Goal: Information Seeking & Learning: Learn about a topic

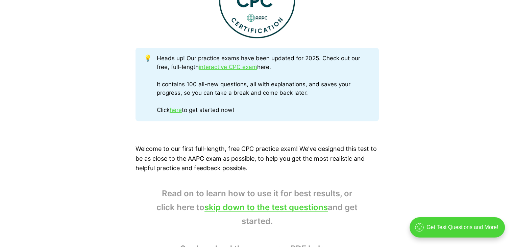
scroll to position [324, 0]
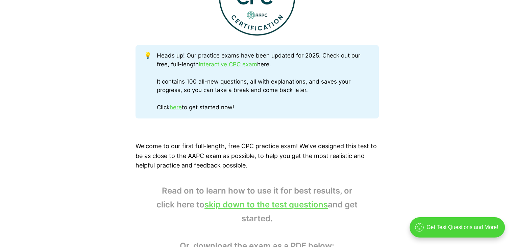
click at [253, 205] on link "skip down to the test questions" at bounding box center [266, 205] width 123 height 10
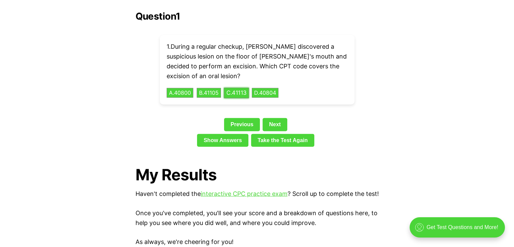
click at [241, 88] on button "C . 41113" at bounding box center [236, 93] width 25 height 10
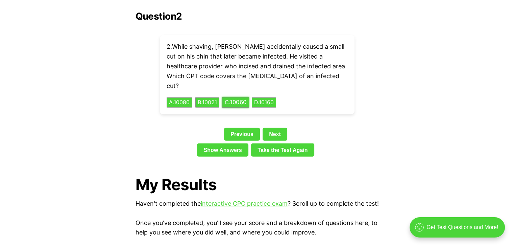
click at [243, 97] on button "C . 10060" at bounding box center [235, 102] width 27 height 10
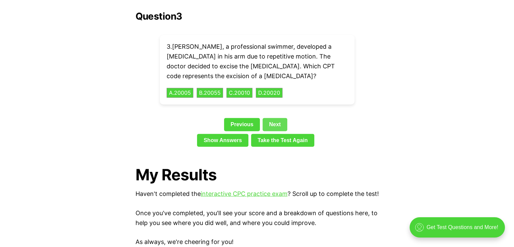
click at [277, 118] on link "Next" at bounding box center [275, 124] width 25 height 13
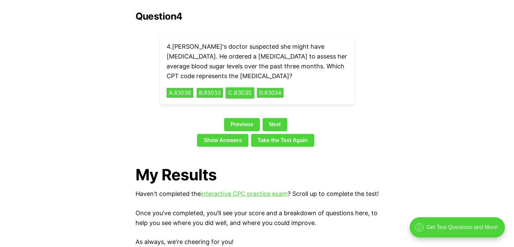
click at [244, 88] on button "C . 83035" at bounding box center [240, 93] width 28 height 10
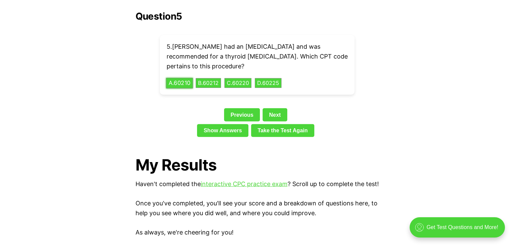
click at [180, 78] on button "A . 60210" at bounding box center [179, 83] width 27 height 10
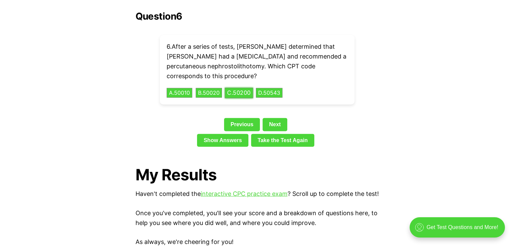
click at [242, 88] on button "C . 50200" at bounding box center [239, 93] width 28 height 10
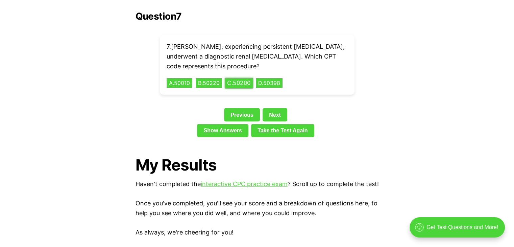
click at [225, 78] on button "C . 50200" at bounding box center [239, 83] width 28 height 10
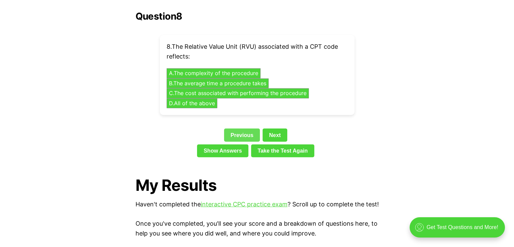
click at [244, 129] on link "Previous" at bounding box center [242, 135] width 36 height 13
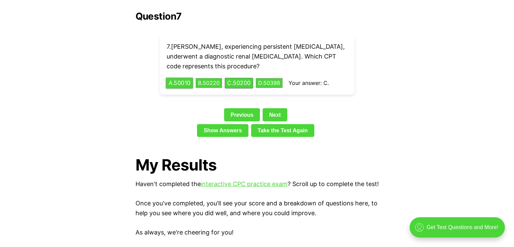
click at [185, 78] on button "A . 50010" at bounding box center [179, 83] width 27 height 10
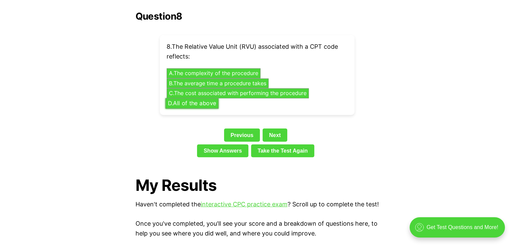
click at [183, 98] on button "D . All of the above" at bounding box center [191, 103] width 53 height 10
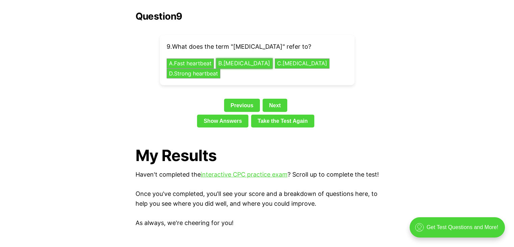
click at [233, 59] on button "B . [MEDICAL_DATA]" at bounding box center [244, 64] width 57 height 10
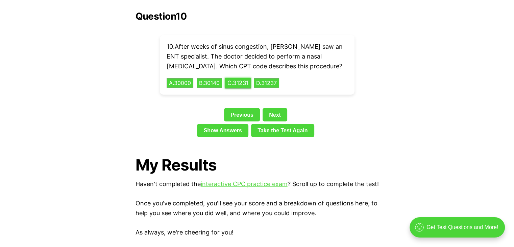
click at [239, 78] on button "C . 31231" at bounding box center [238, 83] width 26 height 10
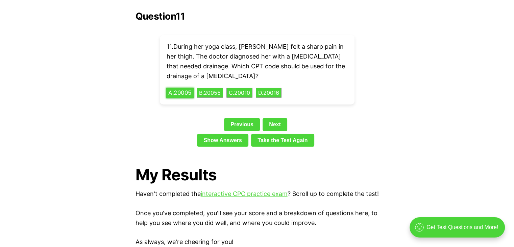
click at [178, 88] on button "A . 20005" at bounding box center [180, 93] width 28 height 10
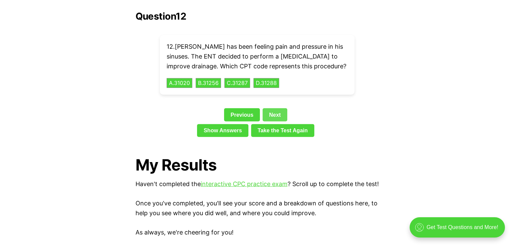
click at [272, 108] on link "Next" at bounding box center [275, 114] width 25 height 13
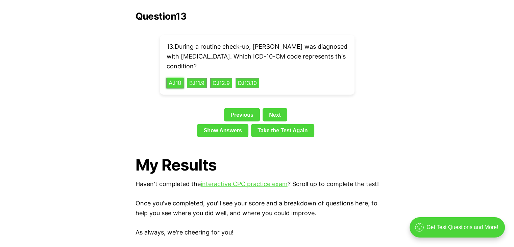
click at [179, 78] on button "A . I10" at bounding box center [175, 83] width 18 height 10
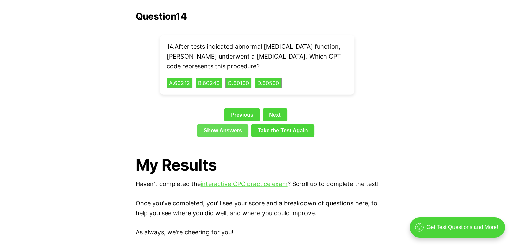
click at [221, 124] on link "Show Answers" at bounding box center [222, 130] width 51 height 13
